Goal: Transaction & Acquisition: Purchase product/service

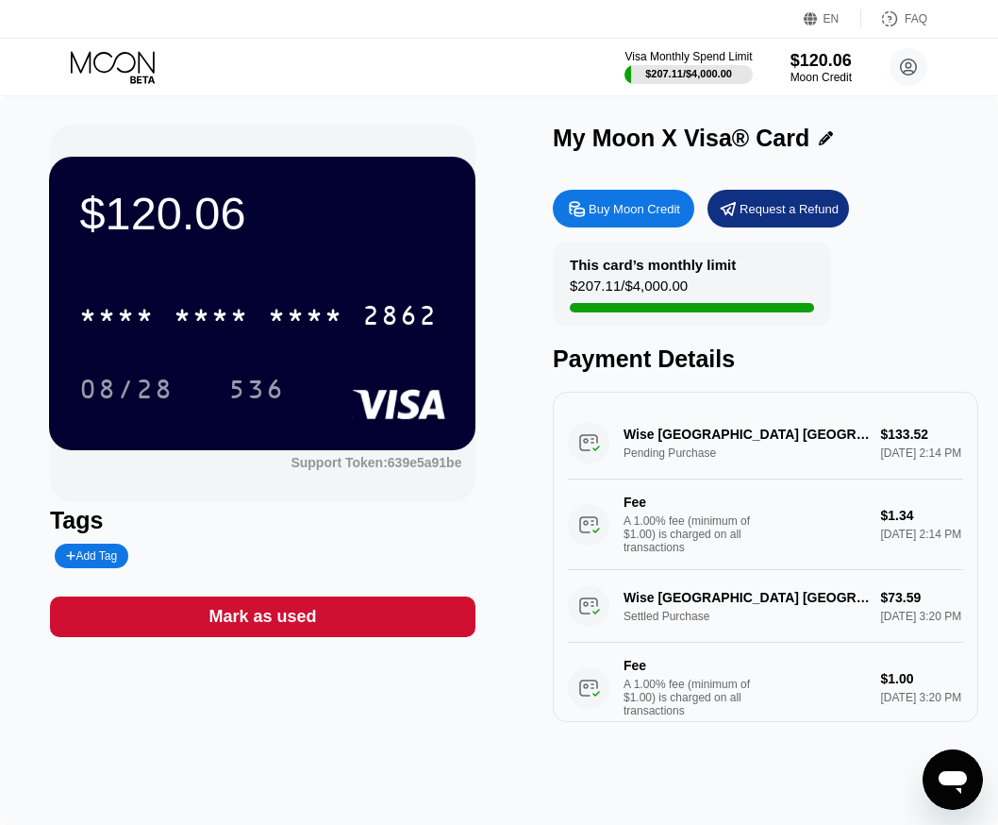
click at [275, 37] on div "EN Language Select an item Save FAQ" at bounding box center [499, 19] width 998 height 39
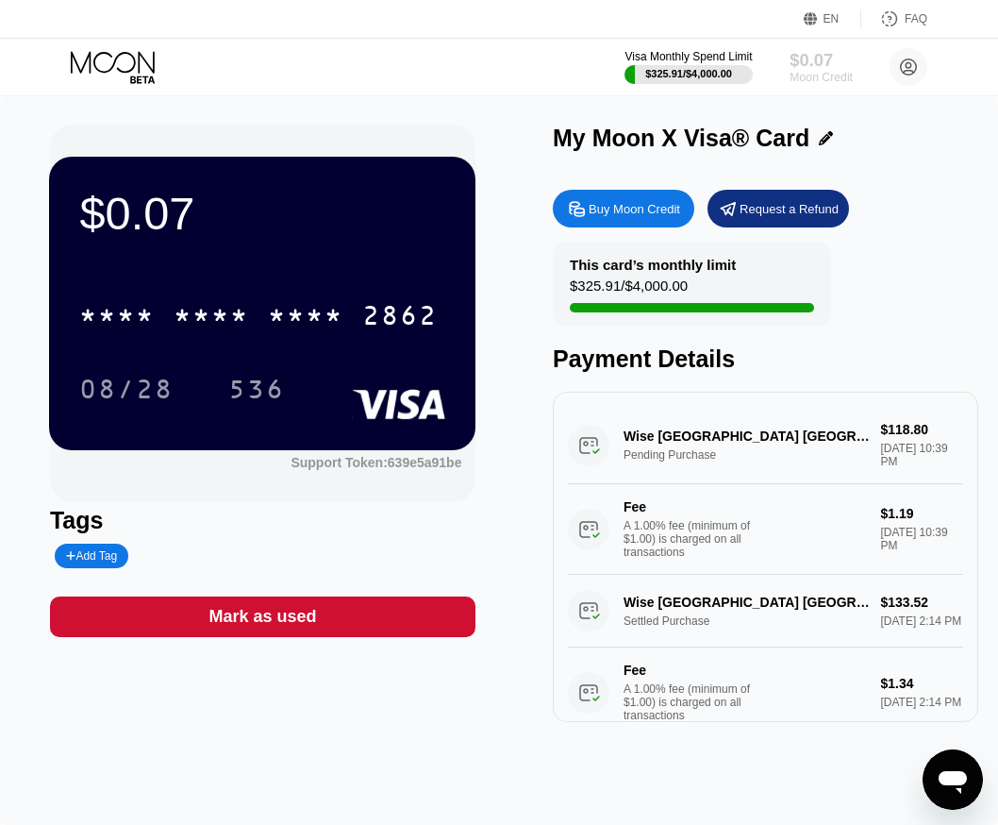
click at [803, 59] on div "$0.07" at bounding box center [821, 60] width 63 height 20
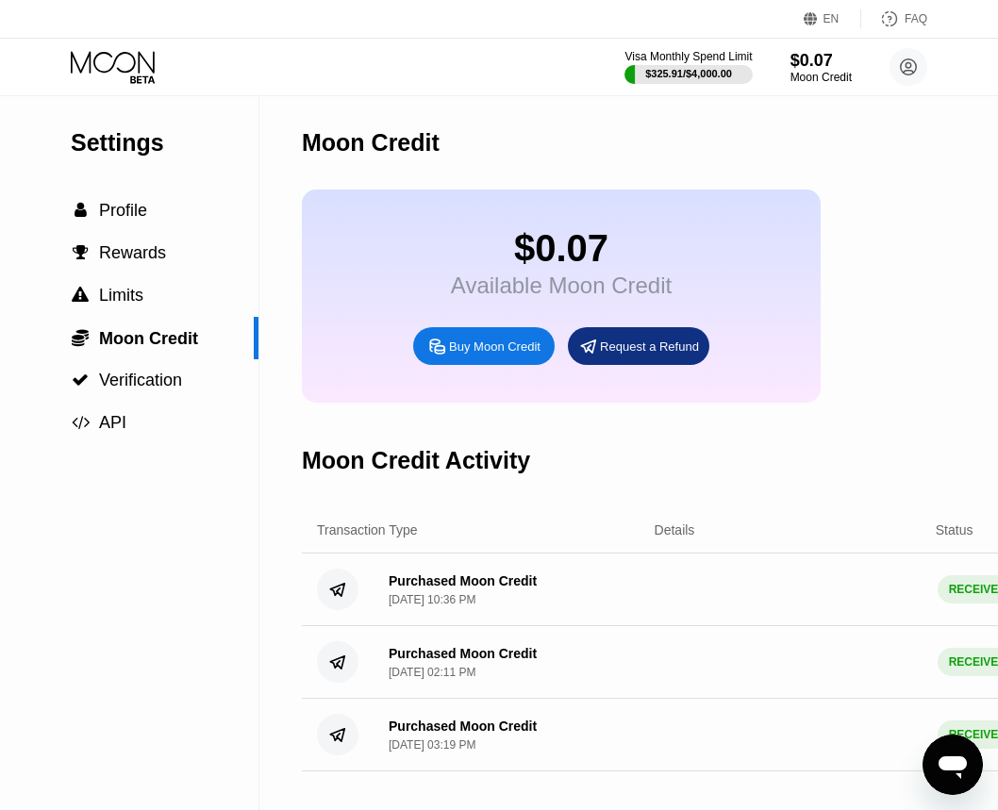
click at [507, 365] on div "Buy Moon Credit" at bounding box center [484, 346] width 142 height 38
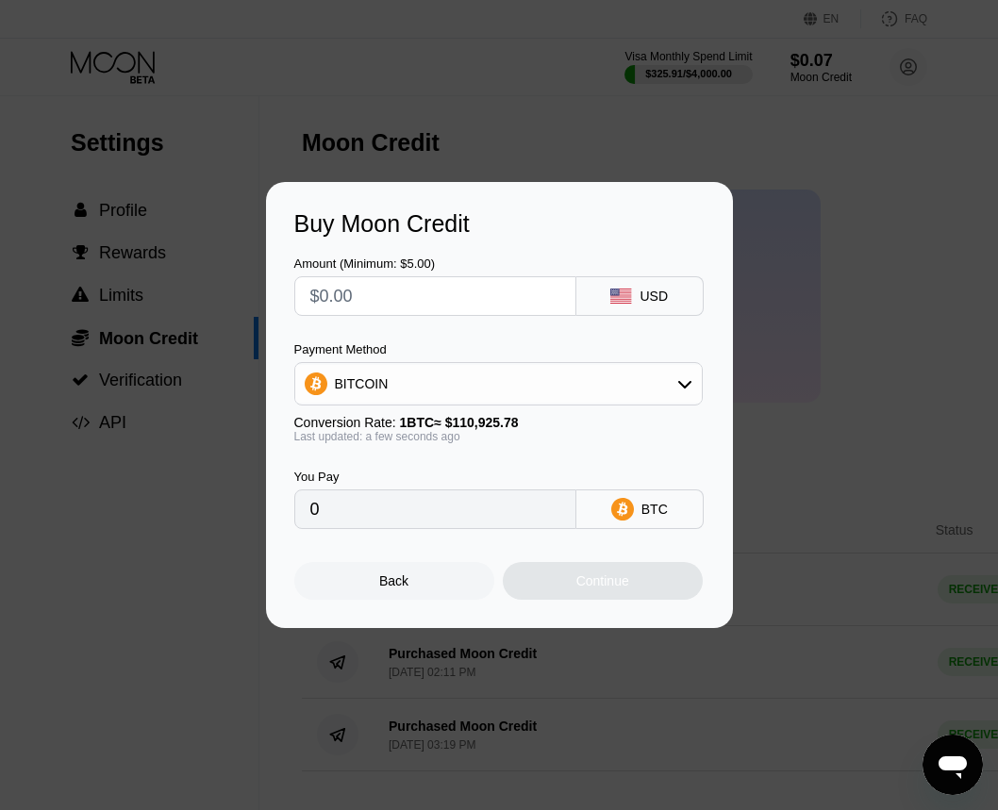
drag, startPoint x: 379, startPoint y: 382, endPoint x: 393, endPoint y: 409, distance: 30.0
click at [385, 382] on div "BITCOIN" at bounding box center [498, 384] width 407 height 38
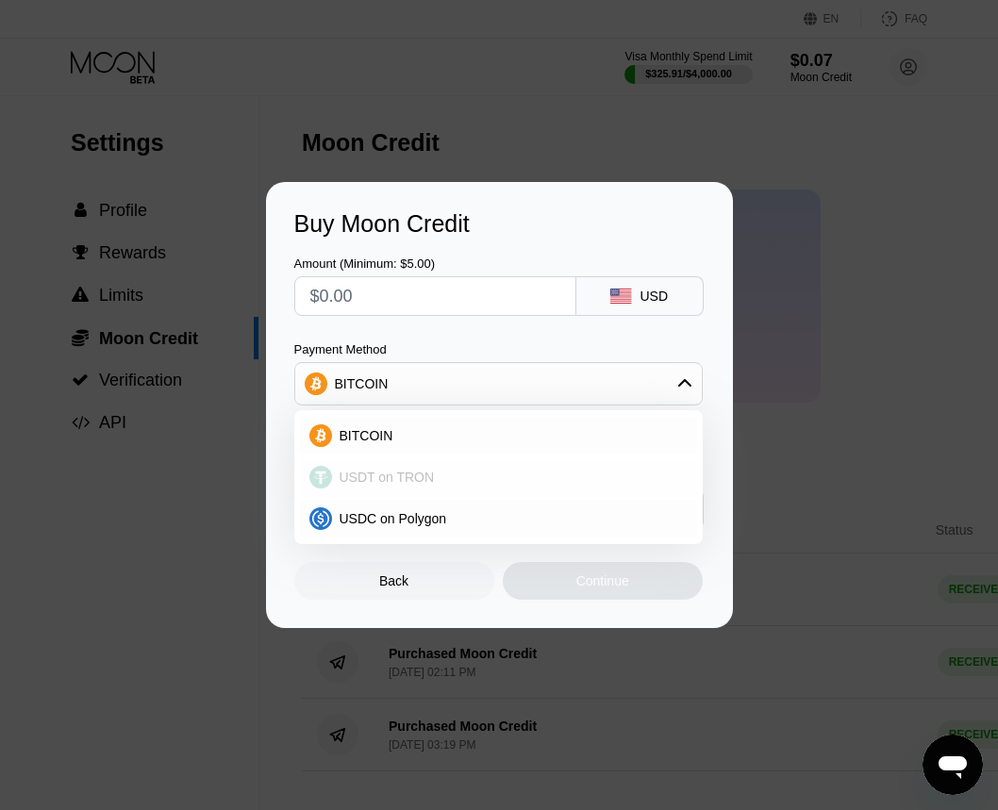
click at [397, 467] on div "USDT on TRON" at bounding box center [498, 478] width 397 height 38
type input "0.00"
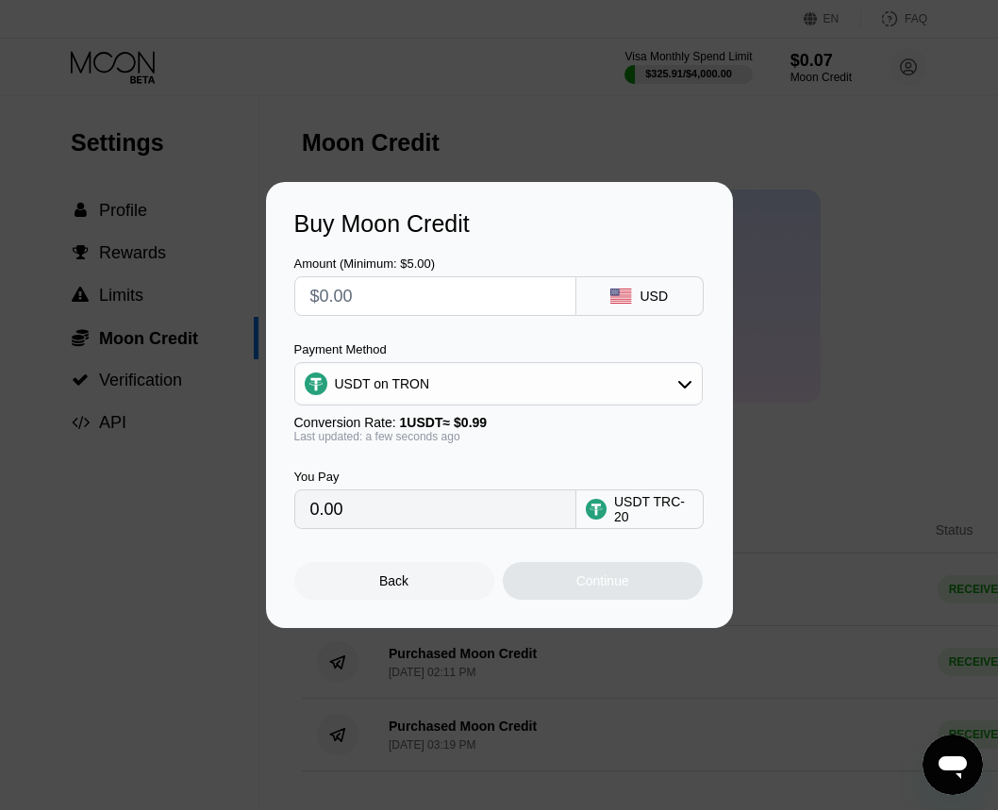
click at [391, 303] on input "text" at bounding box center [435, 296] width 250 height 38
type input "$7"
type input "7.07"
type input "$75"
type input "75.76"
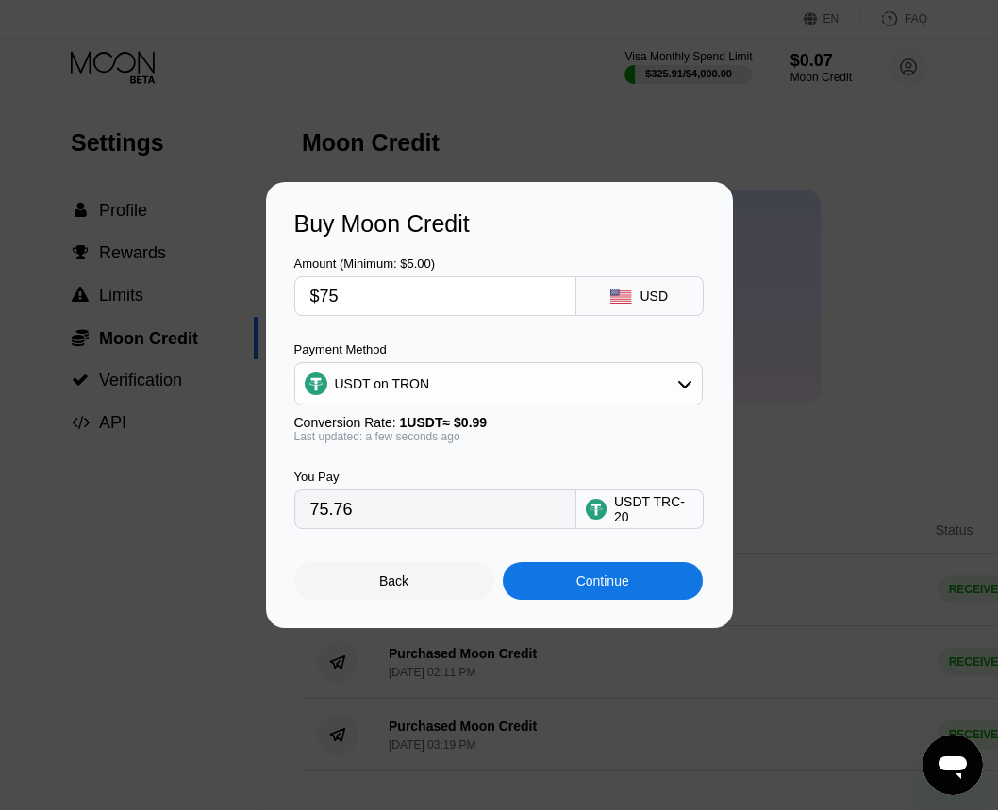
type input "$75"
click at [569, 592] on div "Continue" at bounding box center [603, 581] width 200 height 38
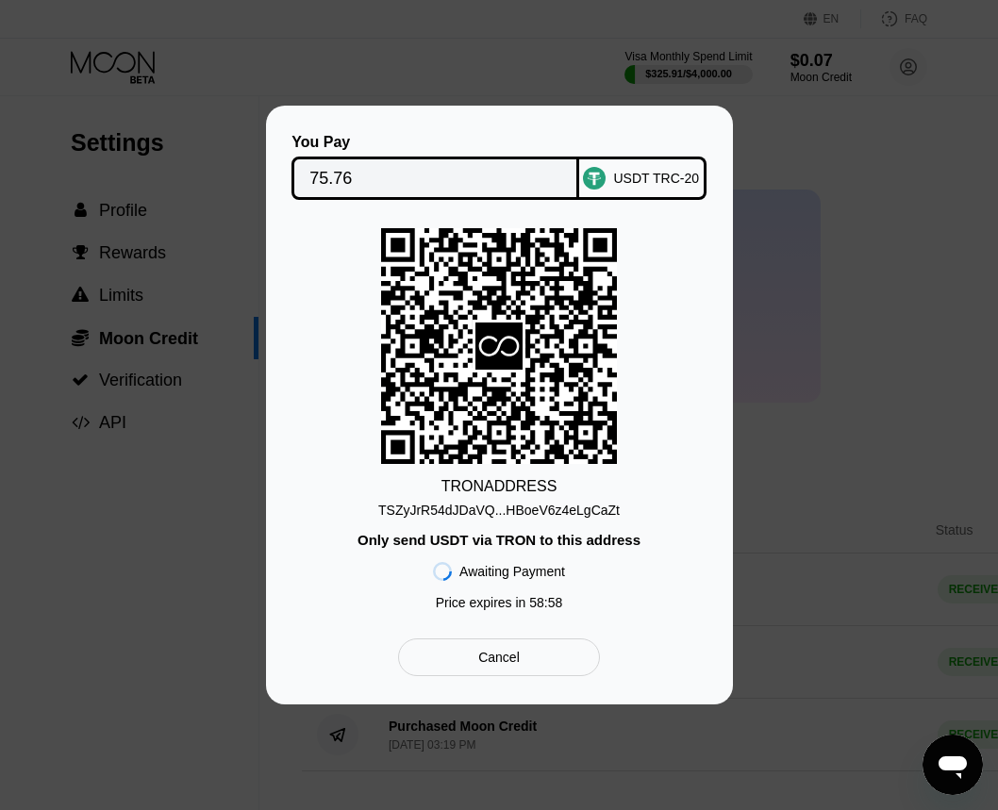
click at [495, 506] on div "TSZyJrR54dJDaVQ...HBoeV6z4eLgCaZt" at bounding box center [499, 510] width 242 height 15
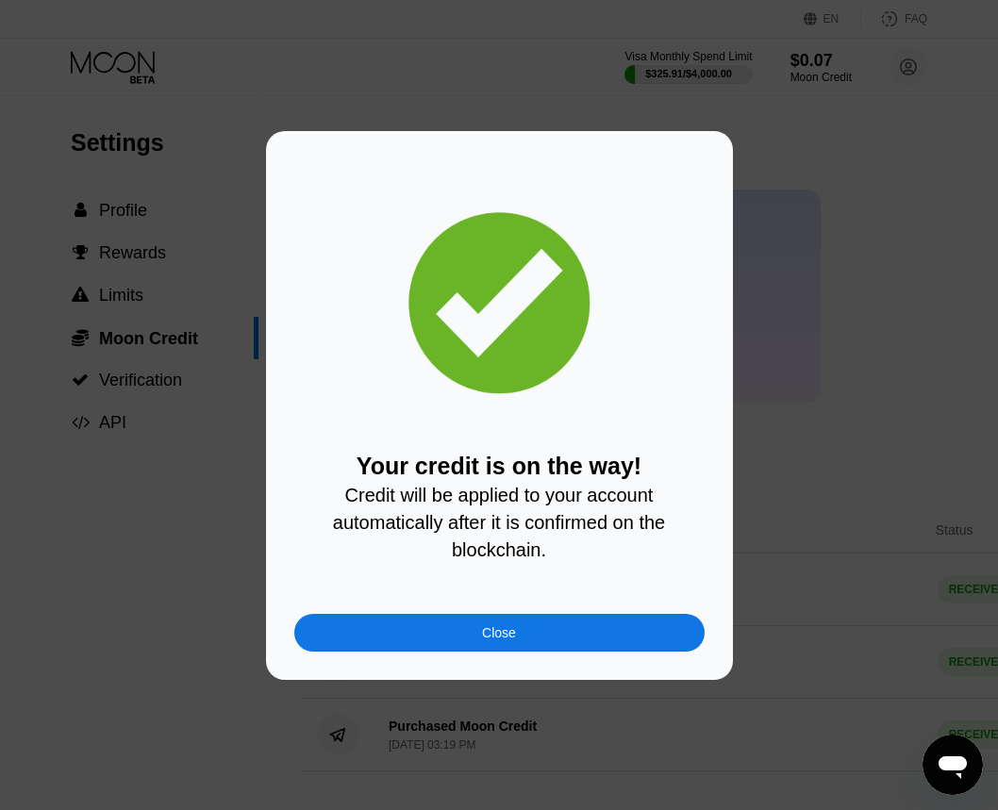
drag, startPoint x: 587, startPoint y: 623, endPoint x: 521, endPoint y: 649, distance: 71.1
click at [557, 619] on div "Your credit is on the way! Credit will be applied to your account automatically…" at bounding box center [499, 405] width 410 height 492
drag, startPoint x: 522, startPoint y: 659, endPoint x: 514, endPoint y: 639, distance: 22.1
click at [517, 649] on div "Your credit is on the way! Credit will be applied to your account automatically…" at bounding box center [499, 405] width 467 height 549
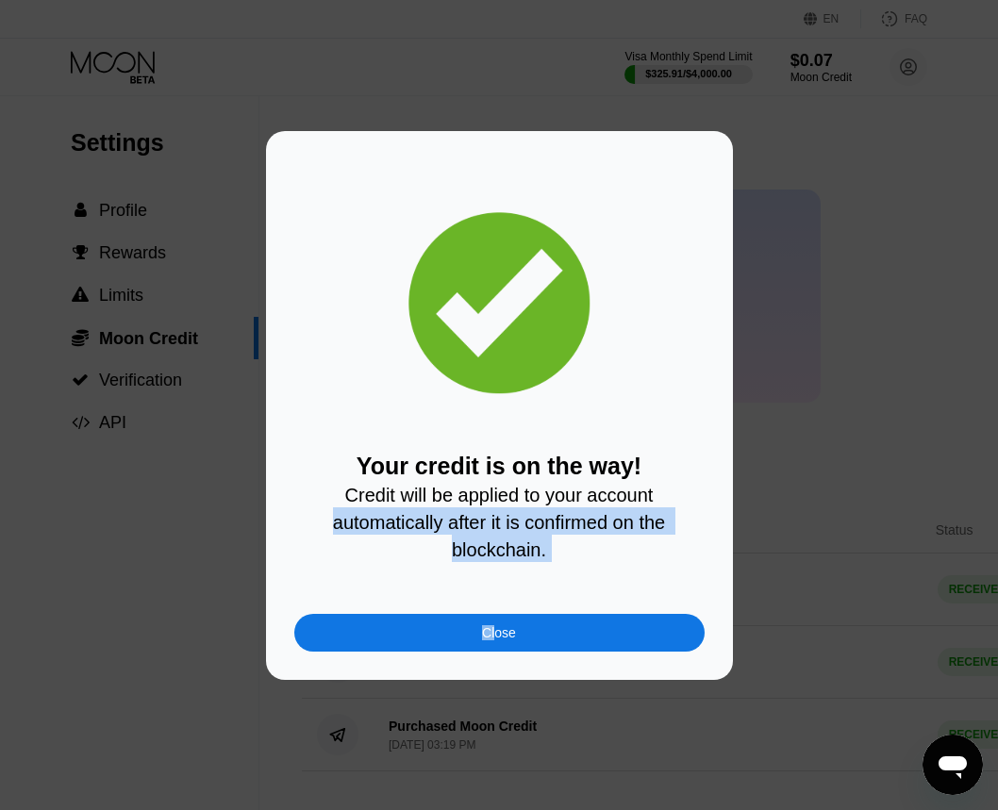
drag, startPoint x: 494, startPoint y: 641, endPoint x: 687, endPoint y: 495, distance: 241.1
click at [686, 496] on div "Your credit is on the way! Credit will be applied to your account automatically…" at bounding box center [499, 405] width 410 height 492
click at [488, 629] on div "Close" at bounding box center [499, 633] width 410 height 38
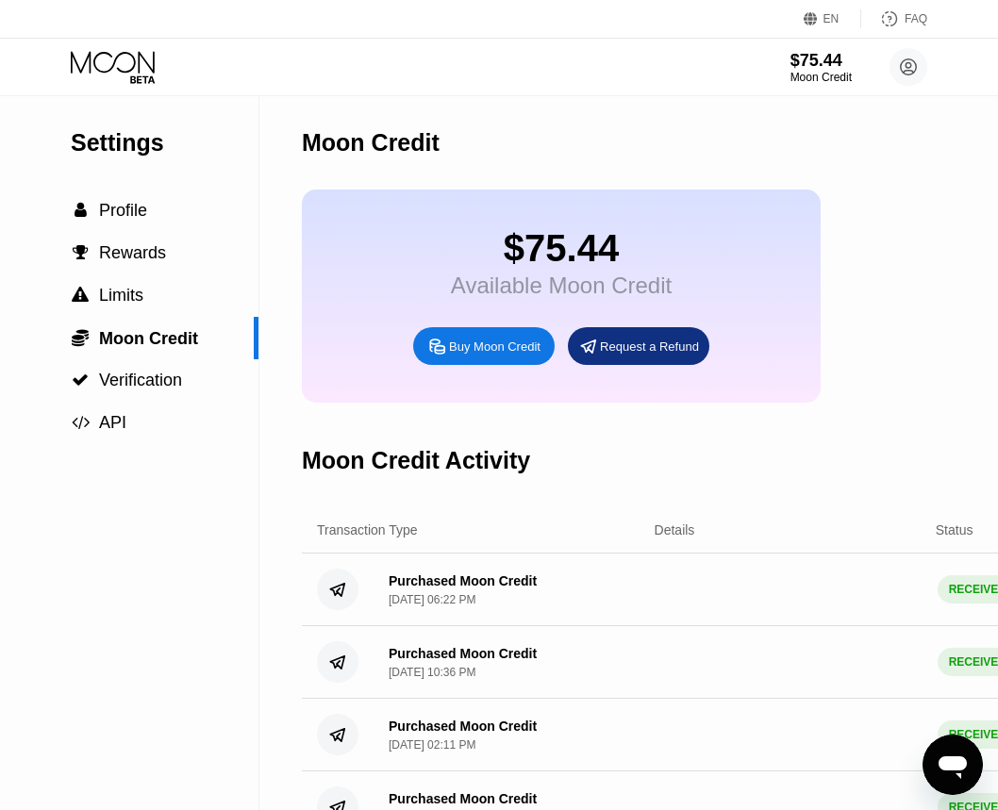
click at [603, 159] on div "Moon Credit" at bounding box center [795, 142] width 986 height 93
drag, startPoint x: 98, startPoint y: 85, endPoint x: 84, endPoint y: 78, distance: 15.6
click at [95, 84] on div "Visa Monthly Spend Limit $325.91 / $4,000.00 $75.44 Moon Credit [EMAIL_ADDRESS]…" at bounding box center [499, 67] width 998 height 57
click at [92, 71] on icon at bounding box center [115, 67] width 88 height 33
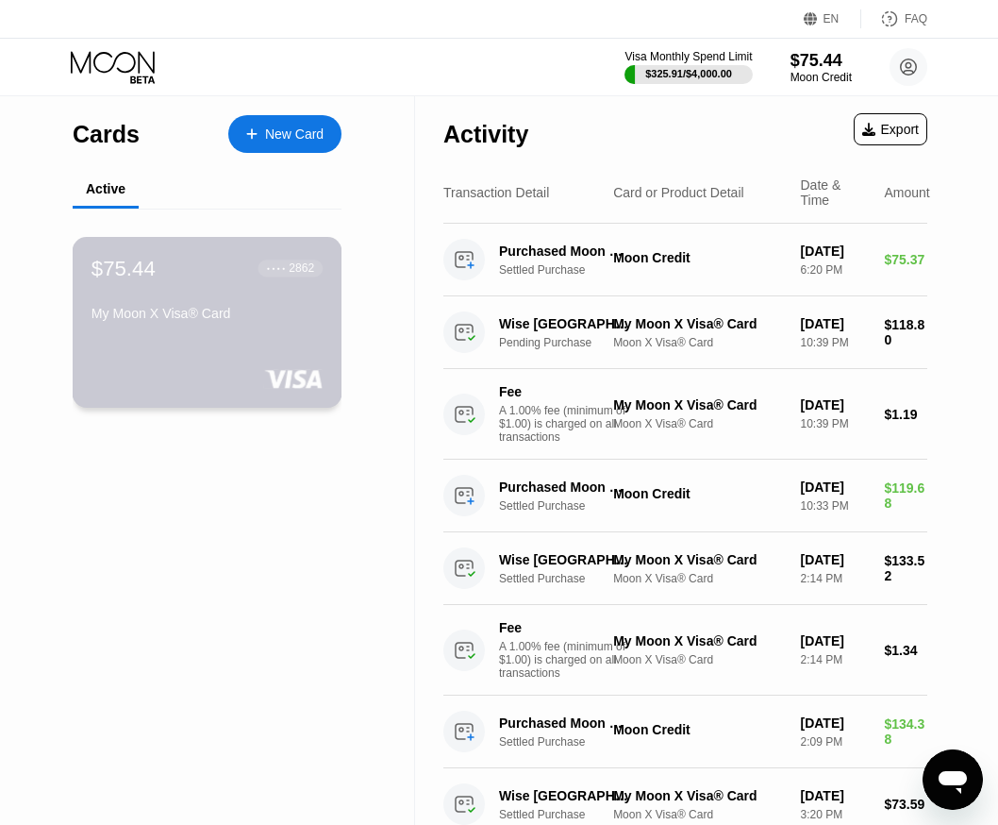
click at [192, 262] on div "$75.44 ● ● ● ● 2862" at bounding box center [207, 268] width 231 height 25
